Goal: Task Accomplishment & Management: Complete application form

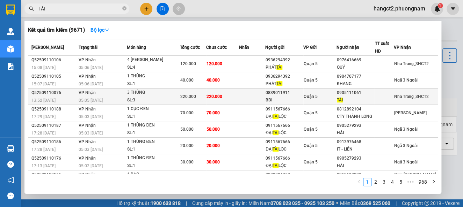
type input "TÀI"
click at [345, 92] on div "0905111061" at bounding box center [355, 92] width 37 height 7
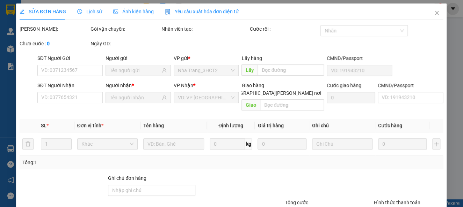
type input "0839011911"
type input "BBI"
type input "0905111061"
type input "TÀI"
type input "220.000"
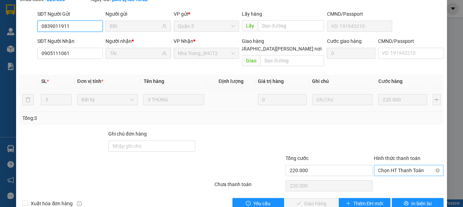
scroll to position [60, 0]
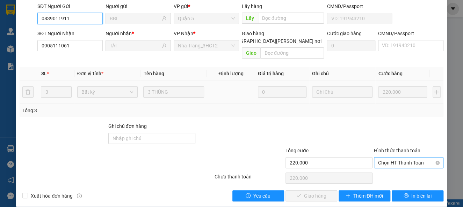
click at [390, 158] on span "Chọn HT Thanh Toán" at bounding box center [408, 163] width 61 height 10
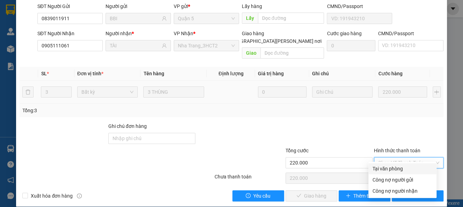
click at [385, 167] on div "Tại văn phòng" at bounding box center [402, 169] width 60 height 8
type input "0"
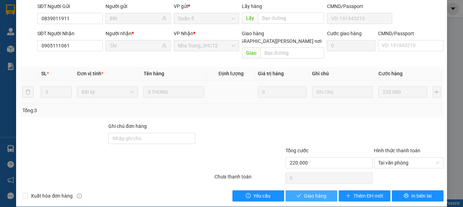
click at [316, 192] on span "Giao hàng" at bounding box center [315, 196] width 22 height 8
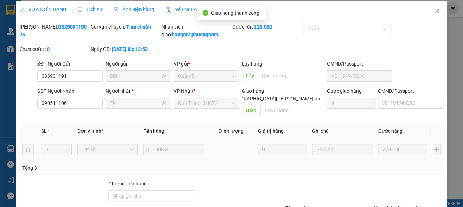
scroll to position [0, 0]
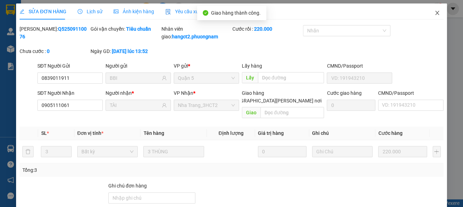
click at [433, 15] on span "Close" at bounding box center [437, 13] width 20 height 20
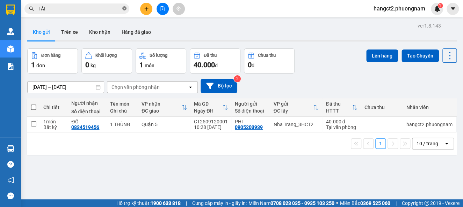
click at [126, 7] on icon "close-circle" at bounding box center [124, 8] width 4 height 4
